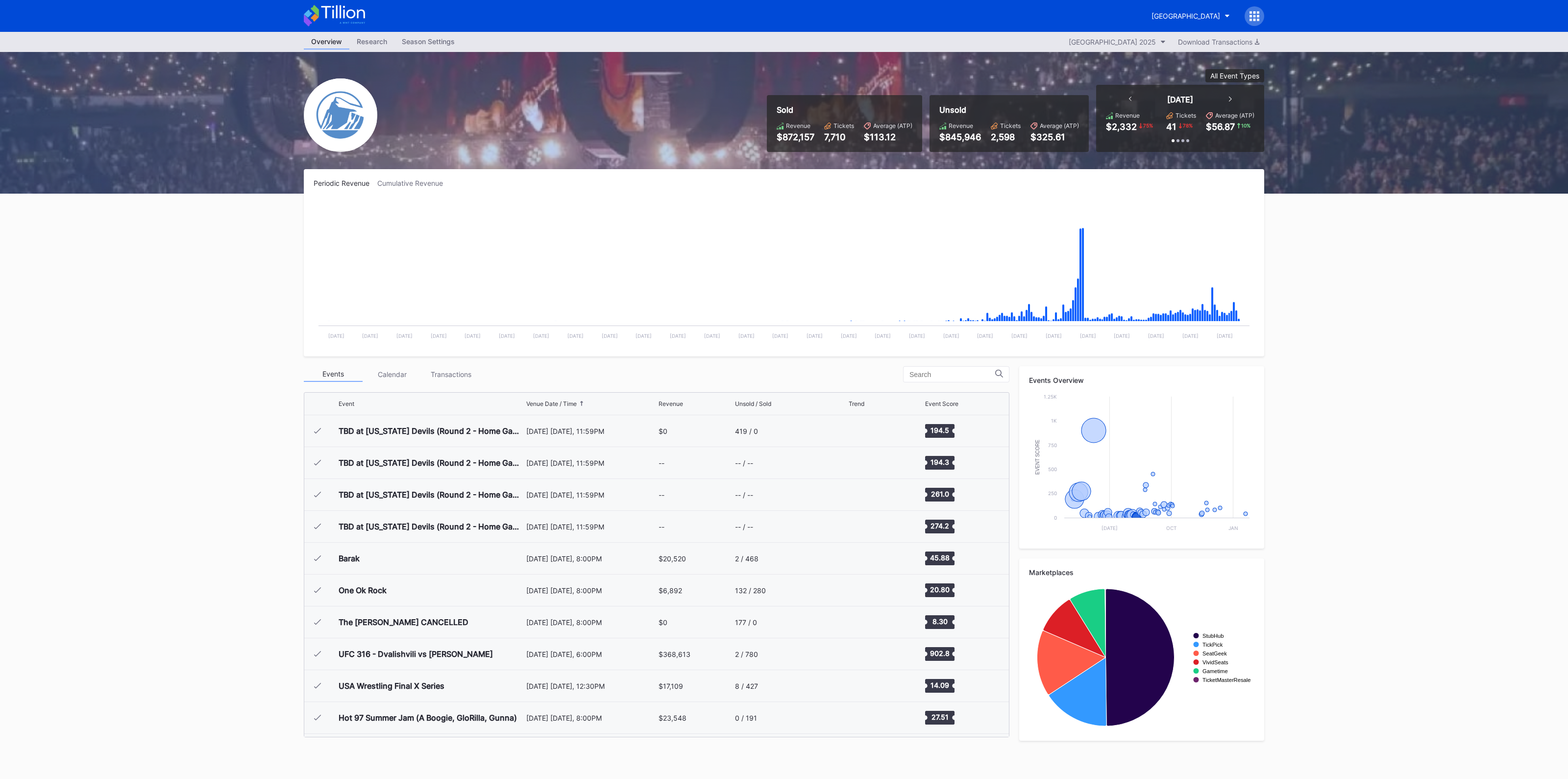
scroll to position [923, 0]
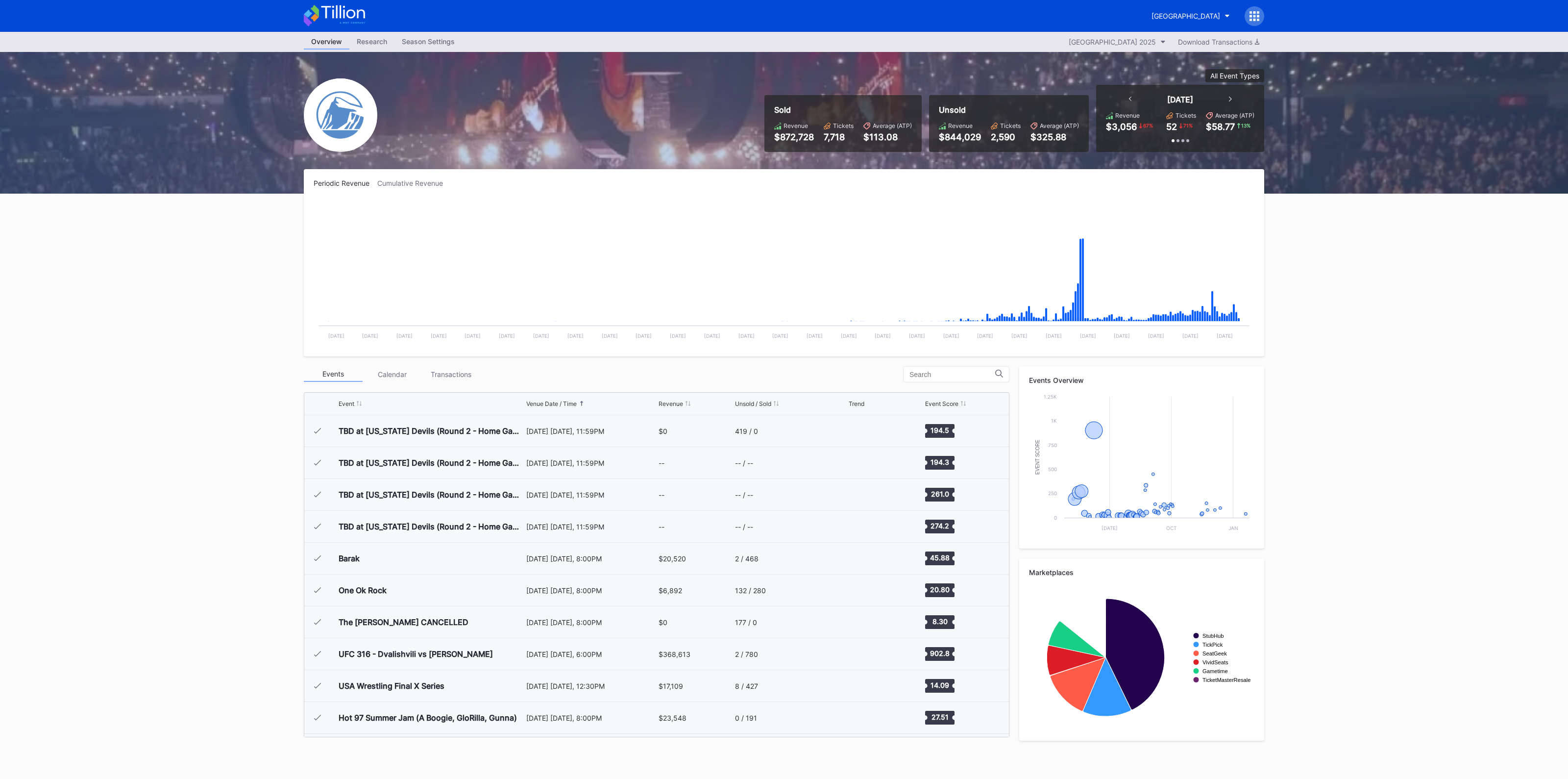
scroll to position [923, 0]
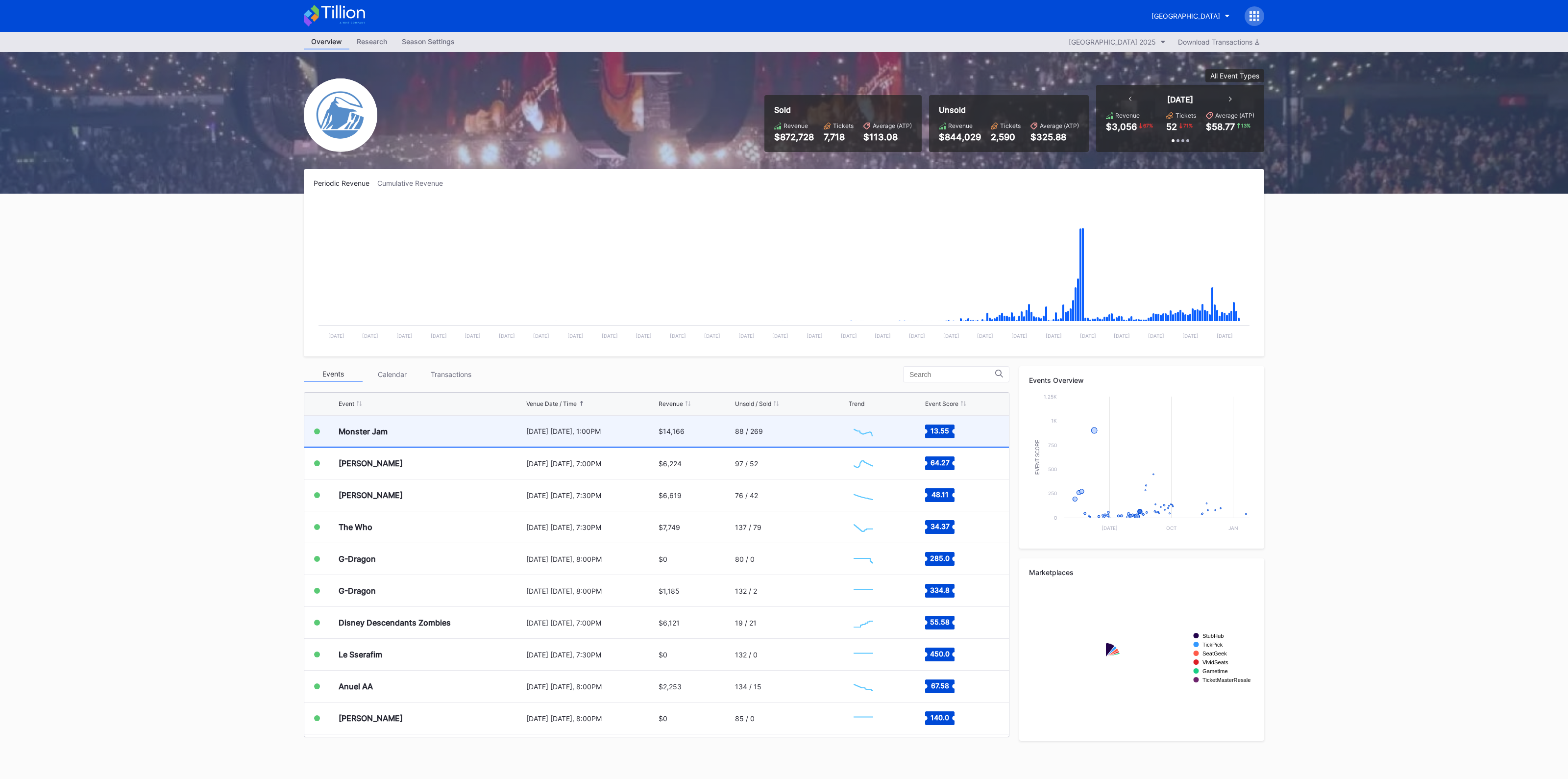
click at [625, 437] on div "[DATE] [DATE], 1:00PM" at bounding box center [590, 430] width 130 height 31
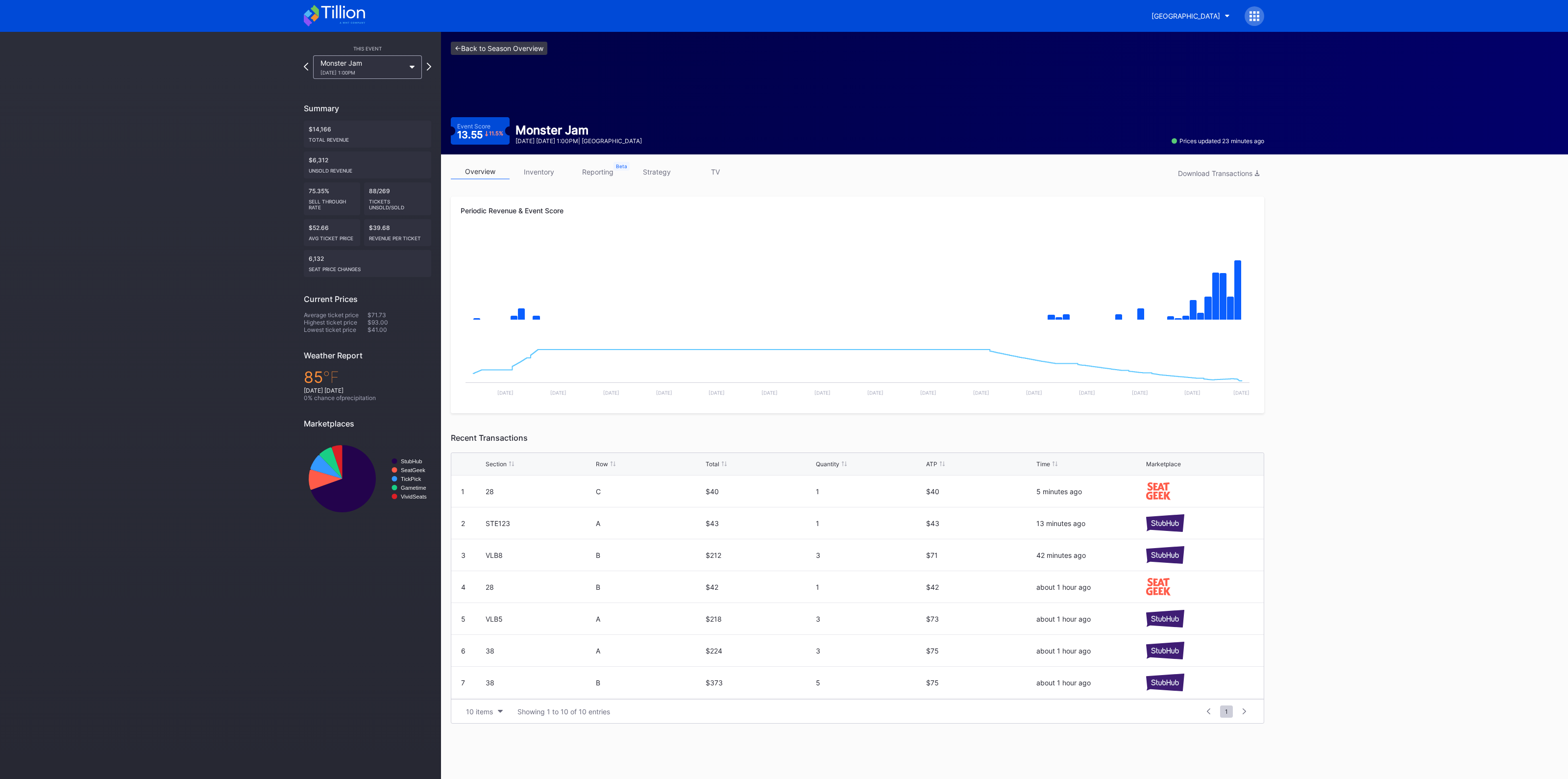
click at [482, 45] on link "<- Back to Season Overview" at bounding box center [499, 48] width 96 height 13
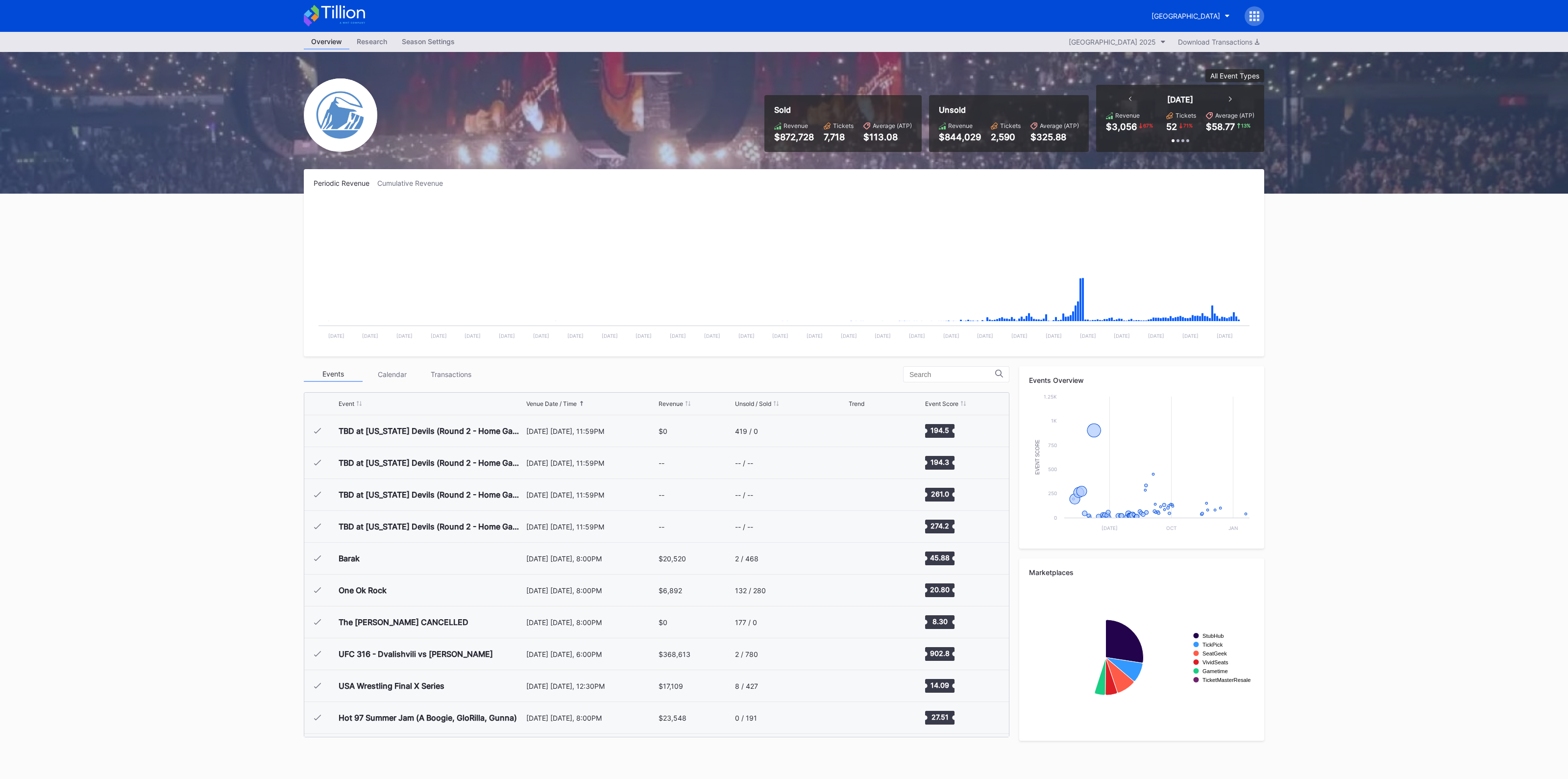
scroll to position [923, 0]
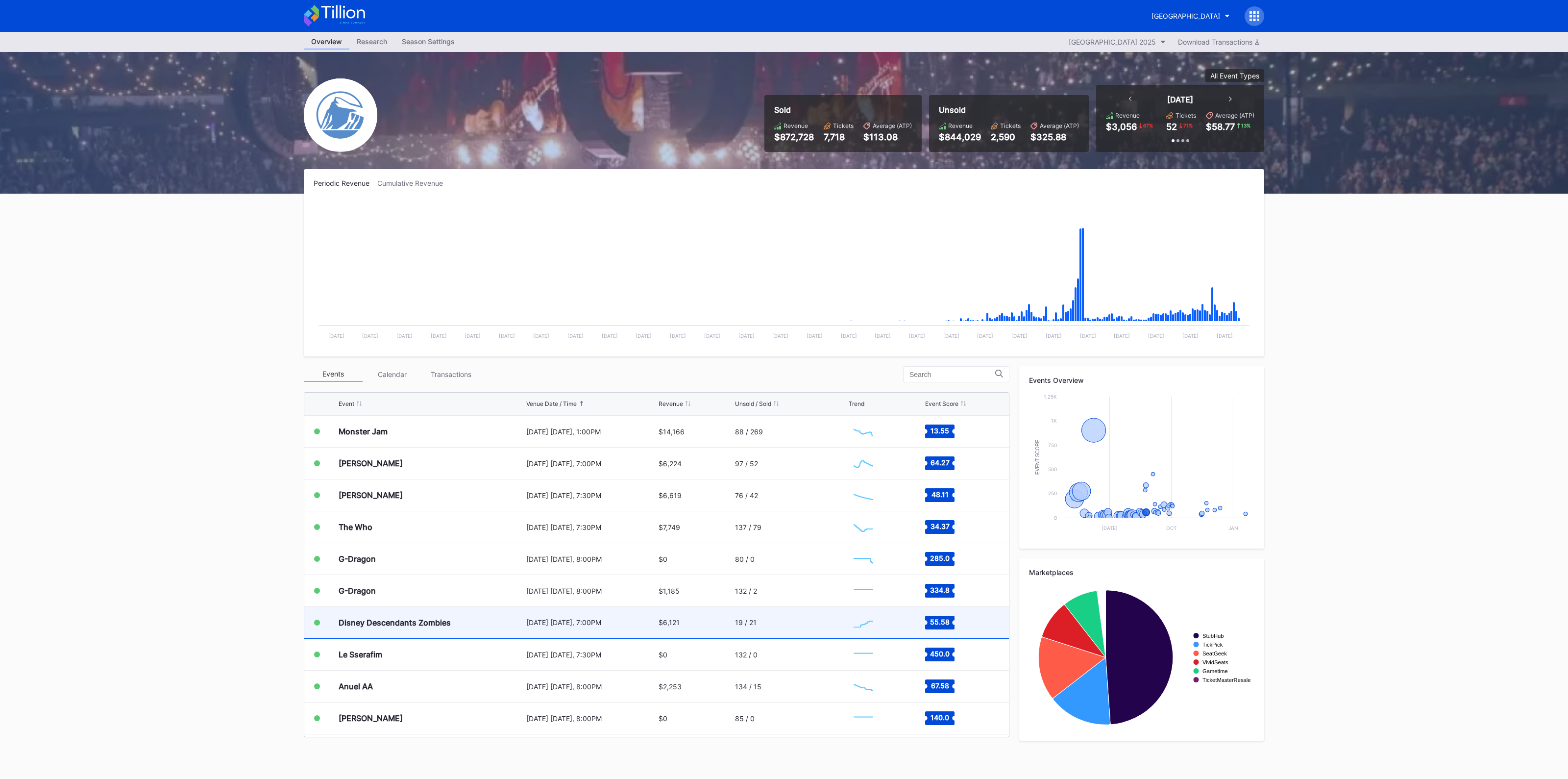
click at [593, 621] on div "[DATE] [DATE], 7:00PM" at bounding box center [590, 622] width 130 height 8
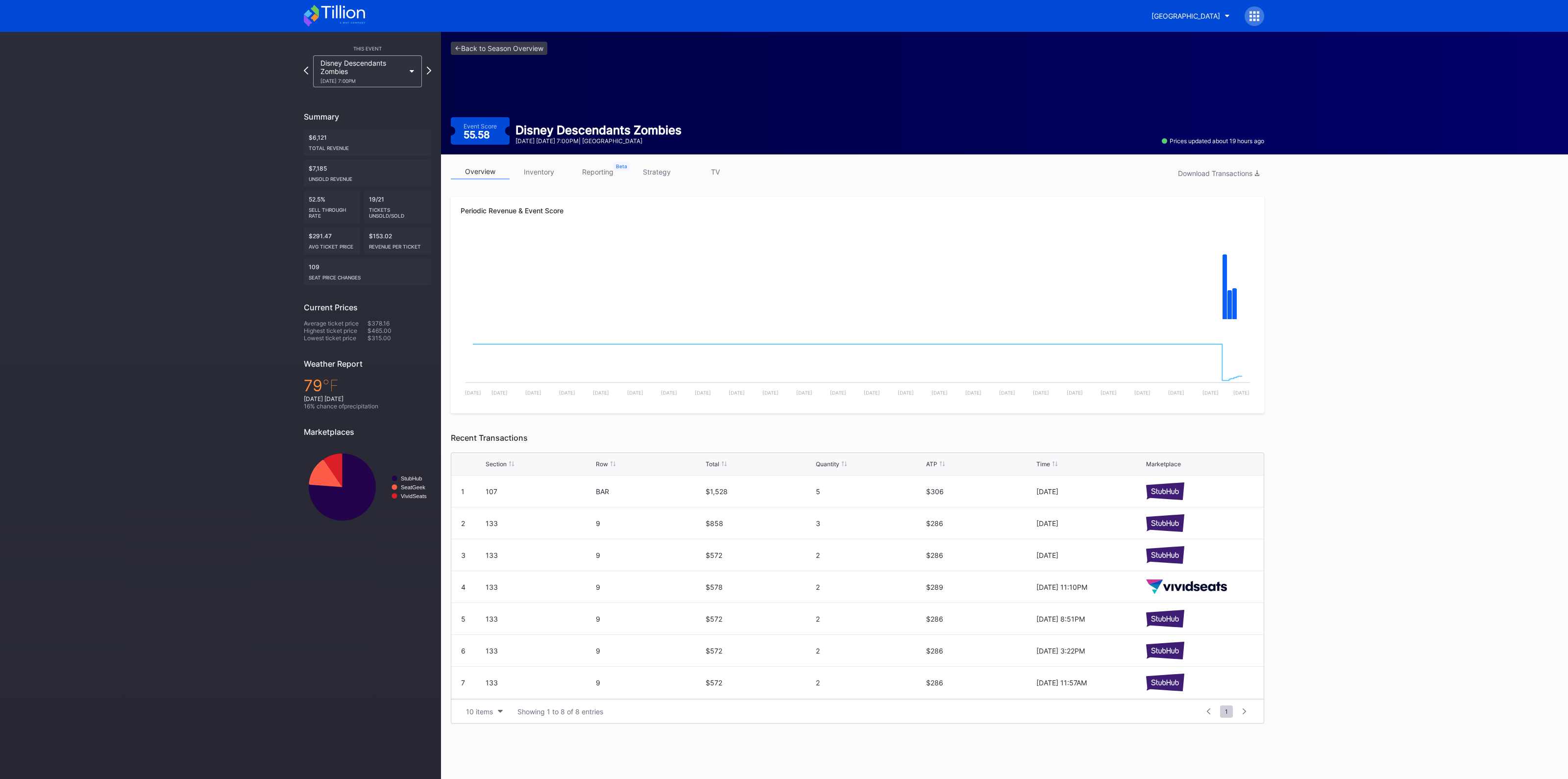
click at [543, 176] on link "inventory" at bounding box center [538, 172] width 58 height 15
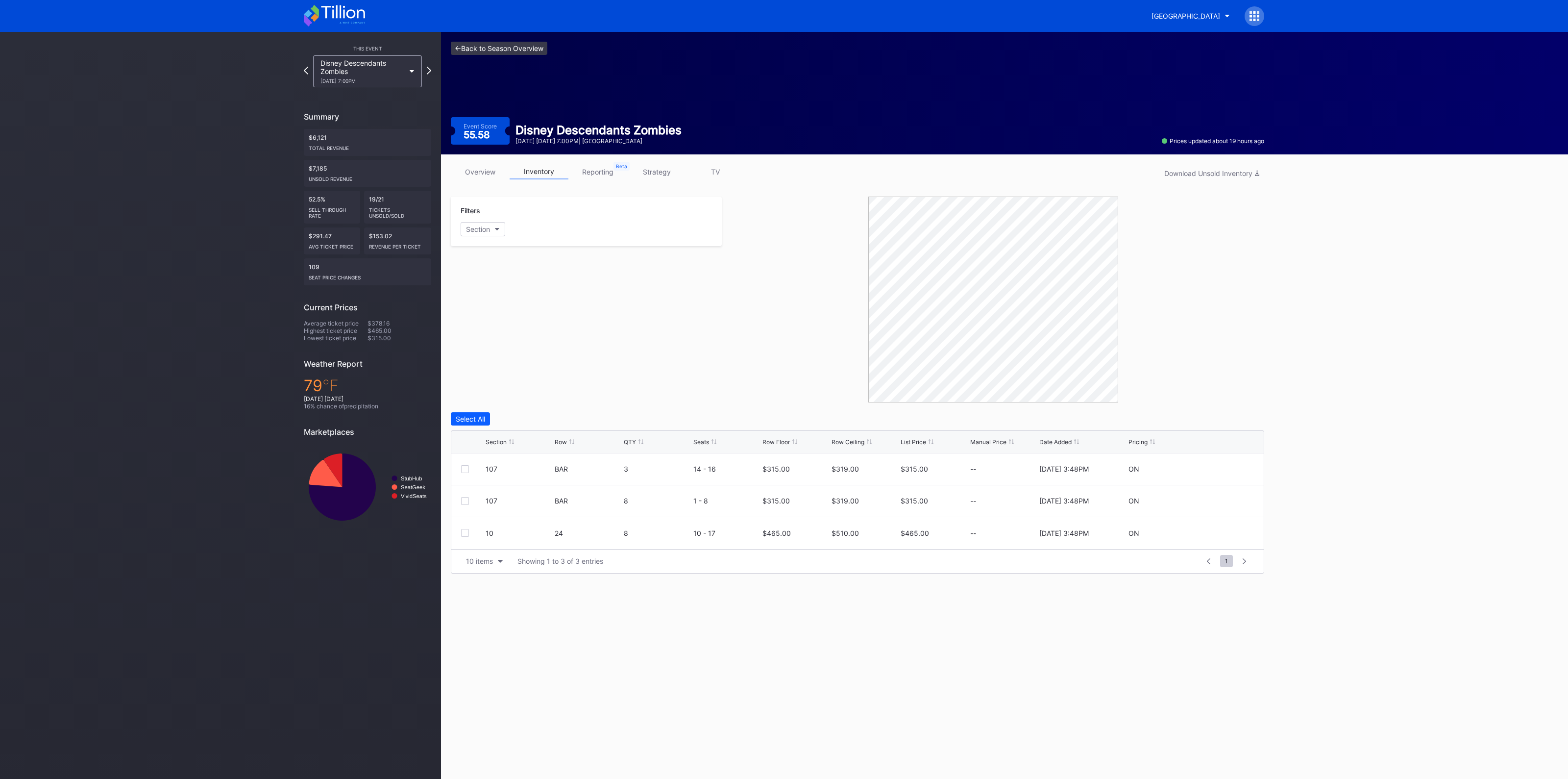
click at [504, 43] on link "<- Back to Season Overview" at bounding box center [499, 48] width 96 height 13
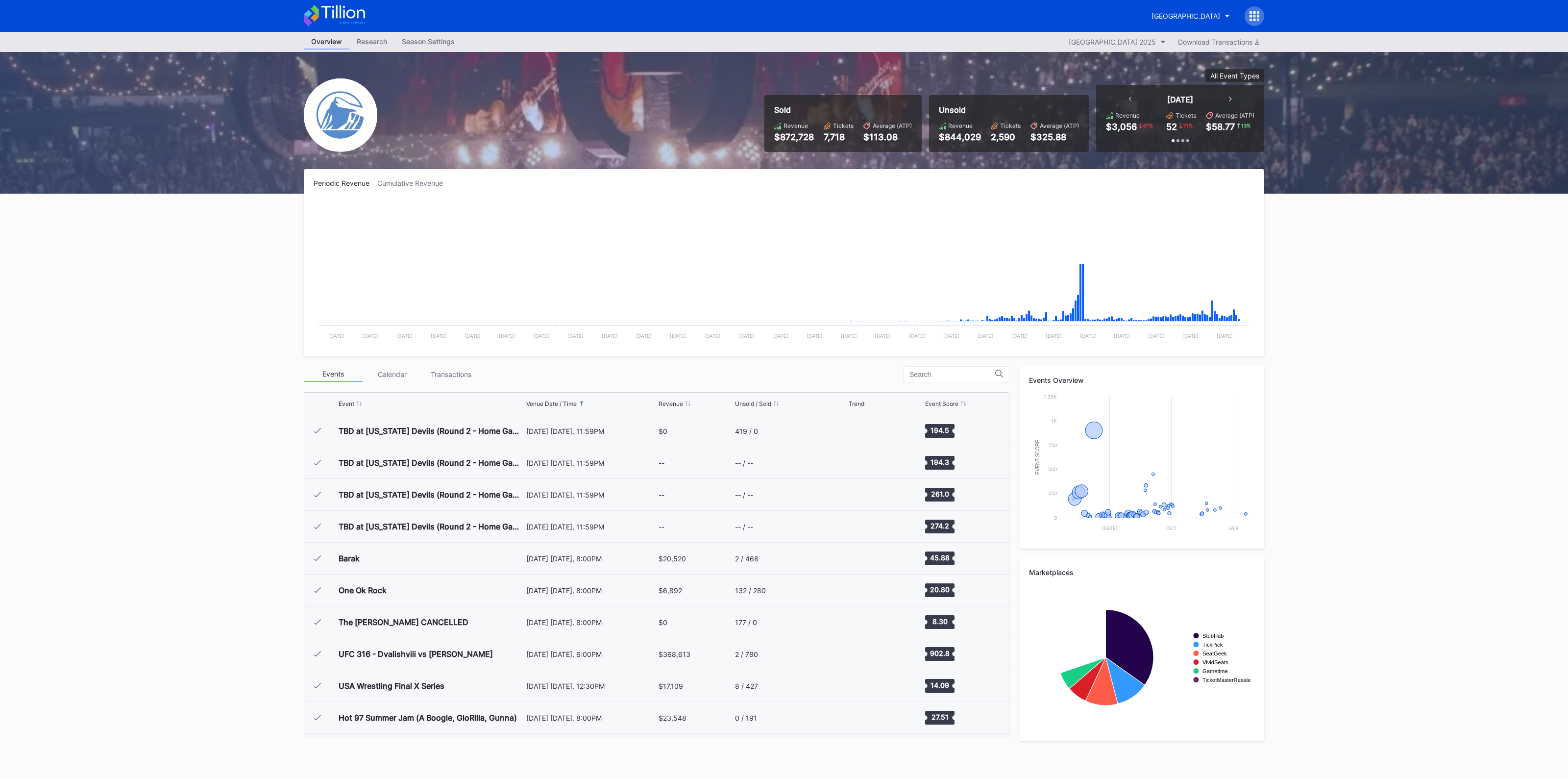
scroll to position [923, 0]
